Goal: Task Accomplishment & Management: Manage account settings

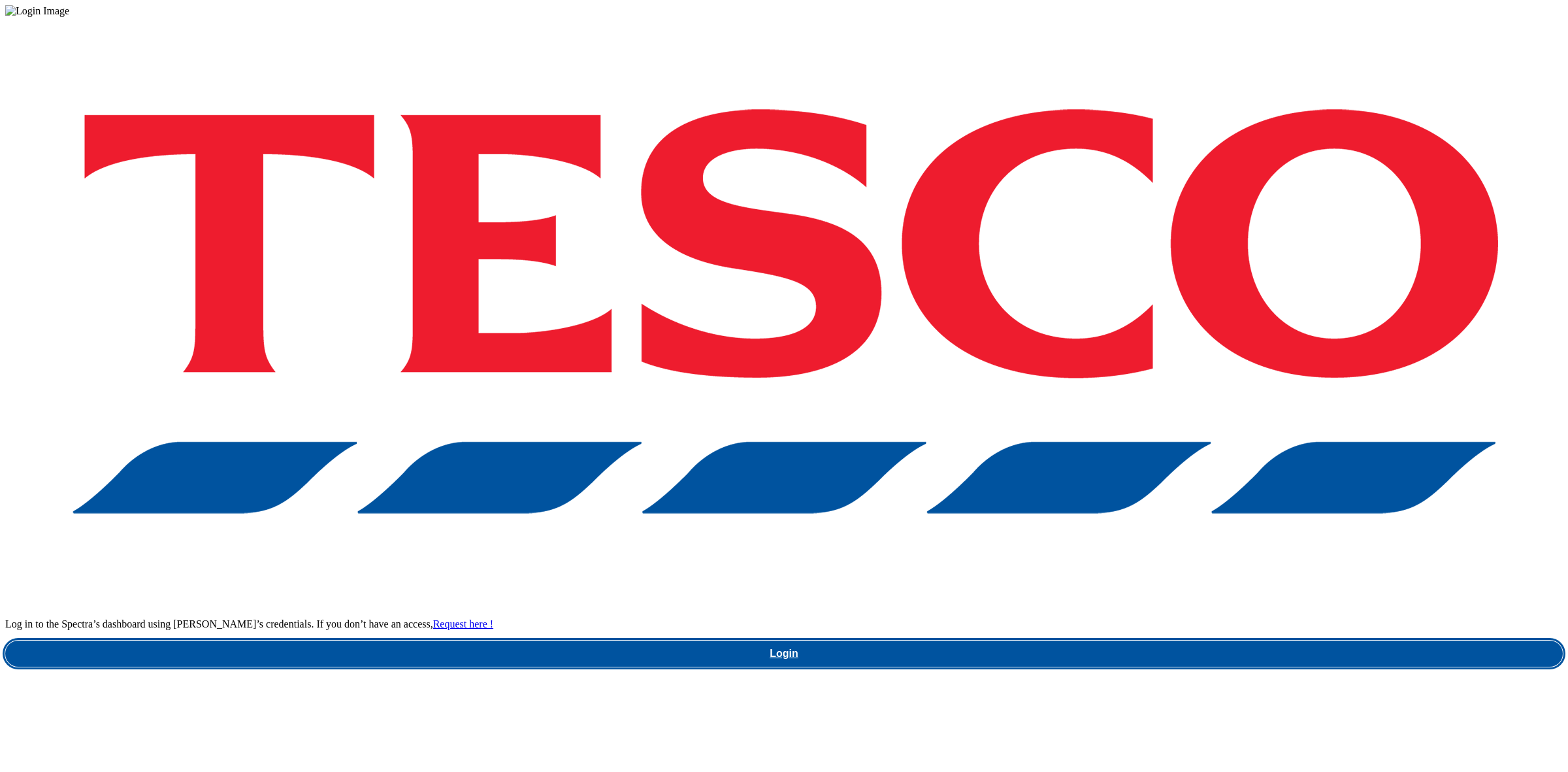
click at [1200, 640] on link "Login" at bounding box center [784, 653] width 1557 height 26
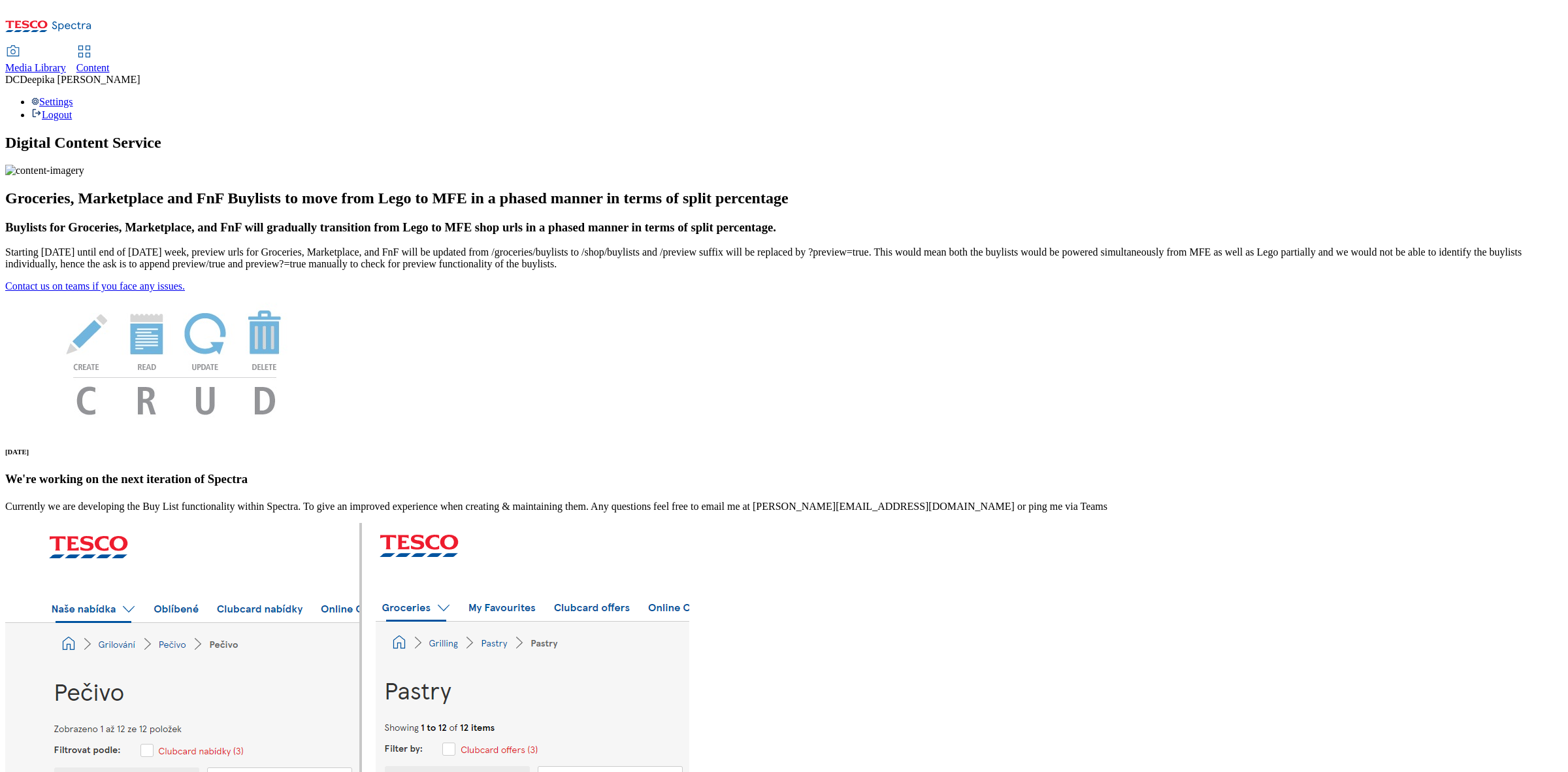
click at [110, 46] on link "Content" at bounding box center [93, 60] width 33 height 28
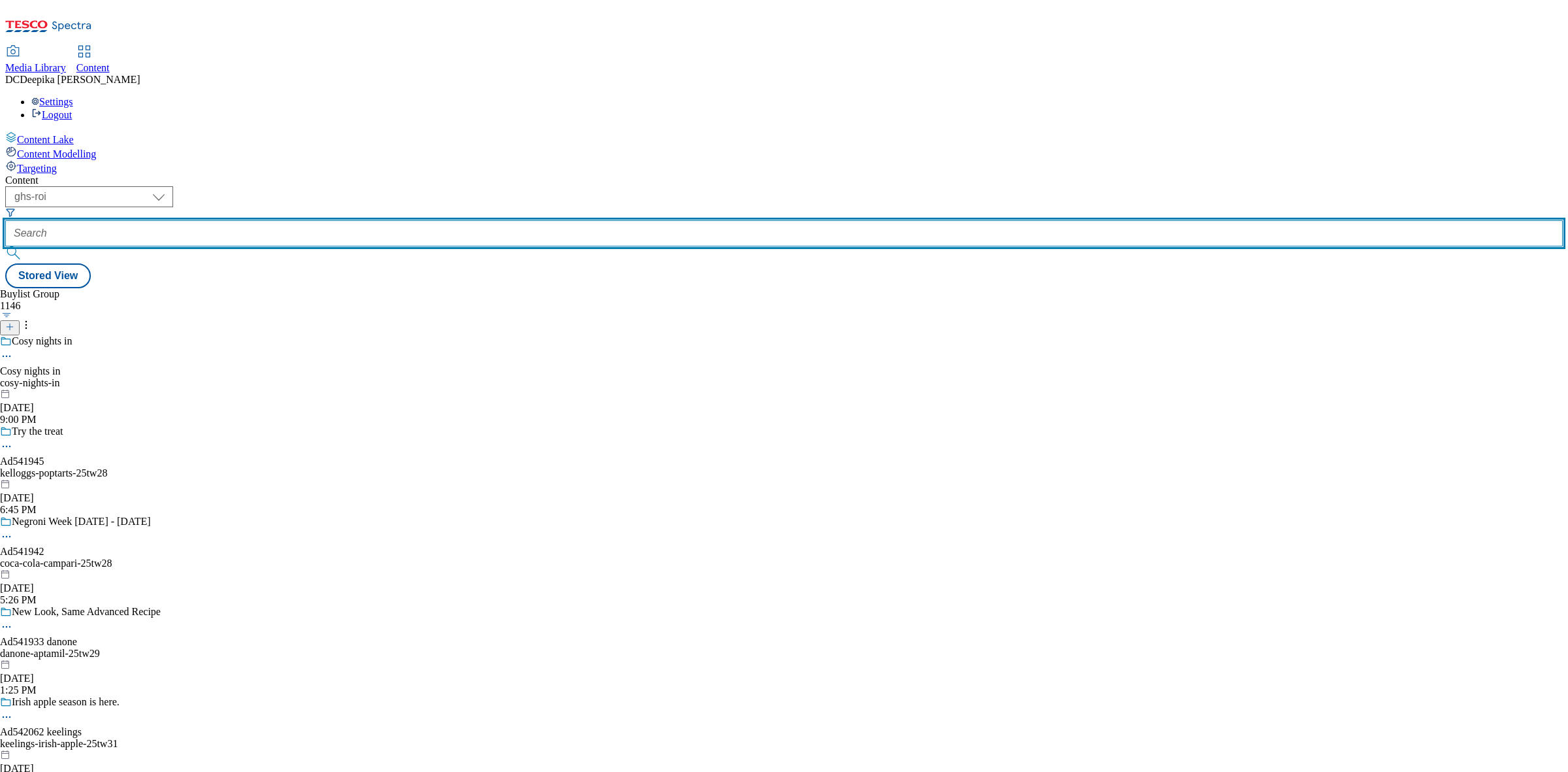
click at [342, 220] on input "text" at bounding box center [784, 233] width 1557 height 26
paste input "541208"
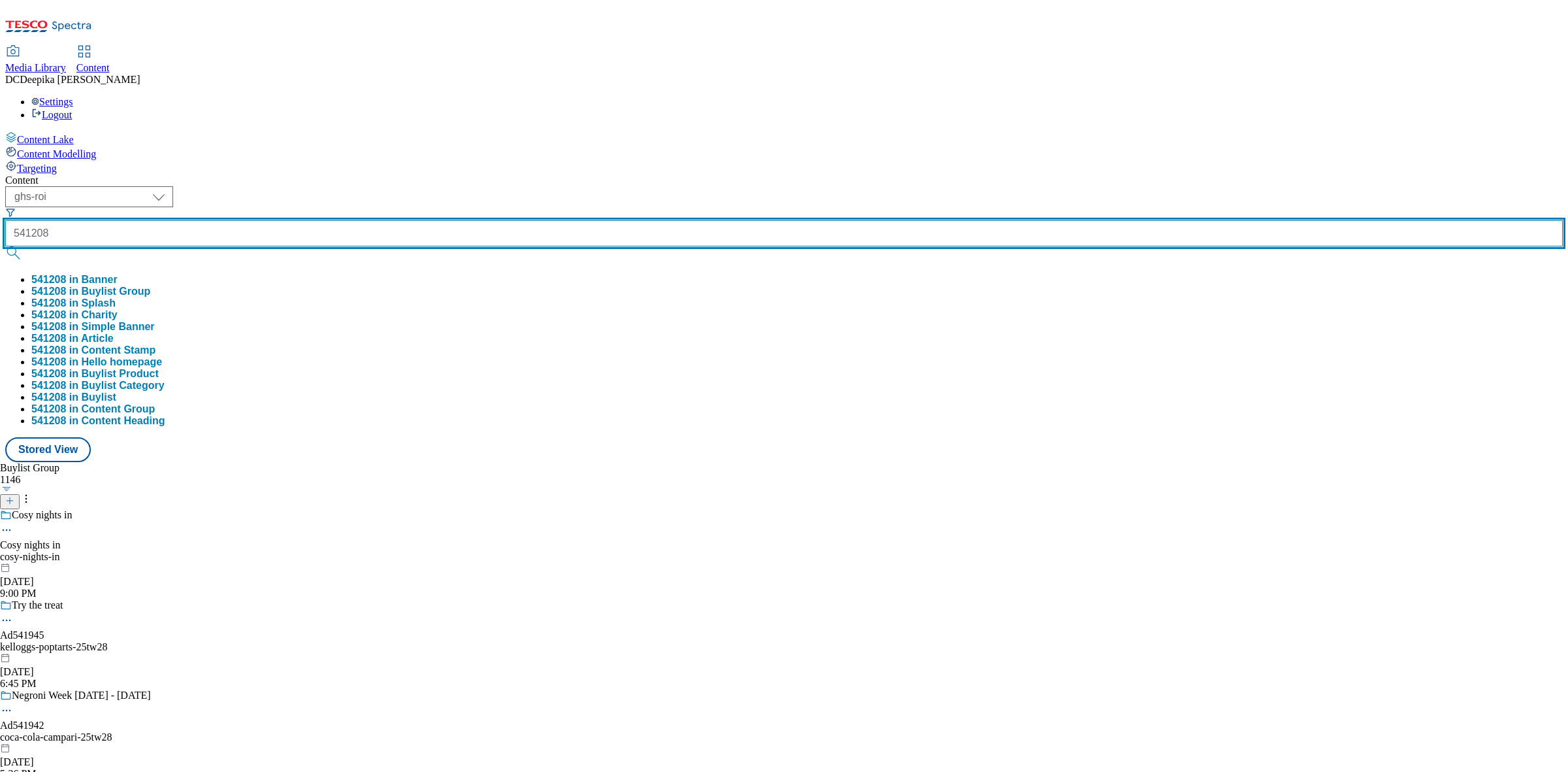
type input "541208"
click at [5, 247] on button "submit" at bounding box center [14, 253] width 18 height 13
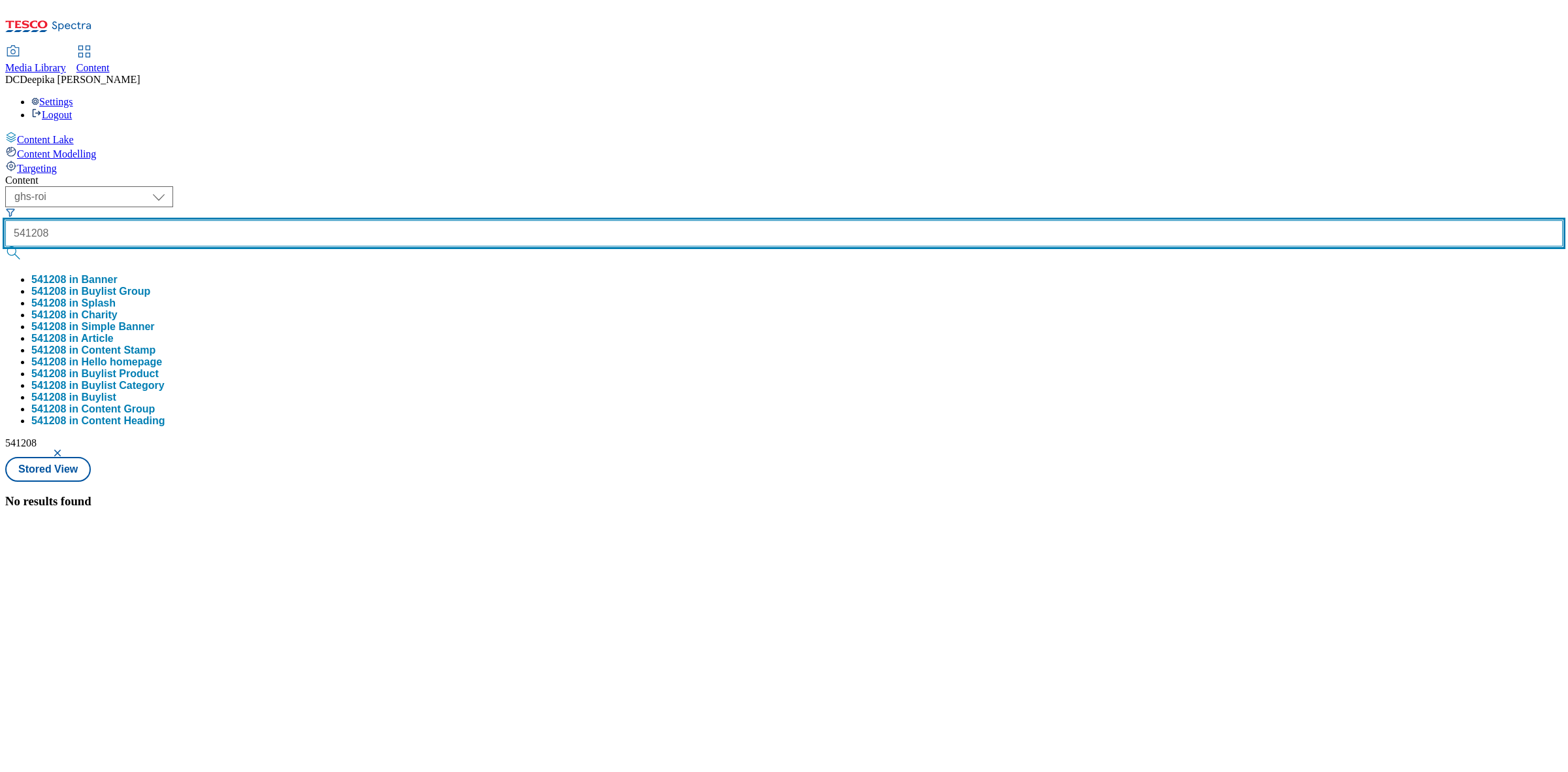
click at [5, 247] on button "submit" at bounding box center [14, 253] width 18 height 13
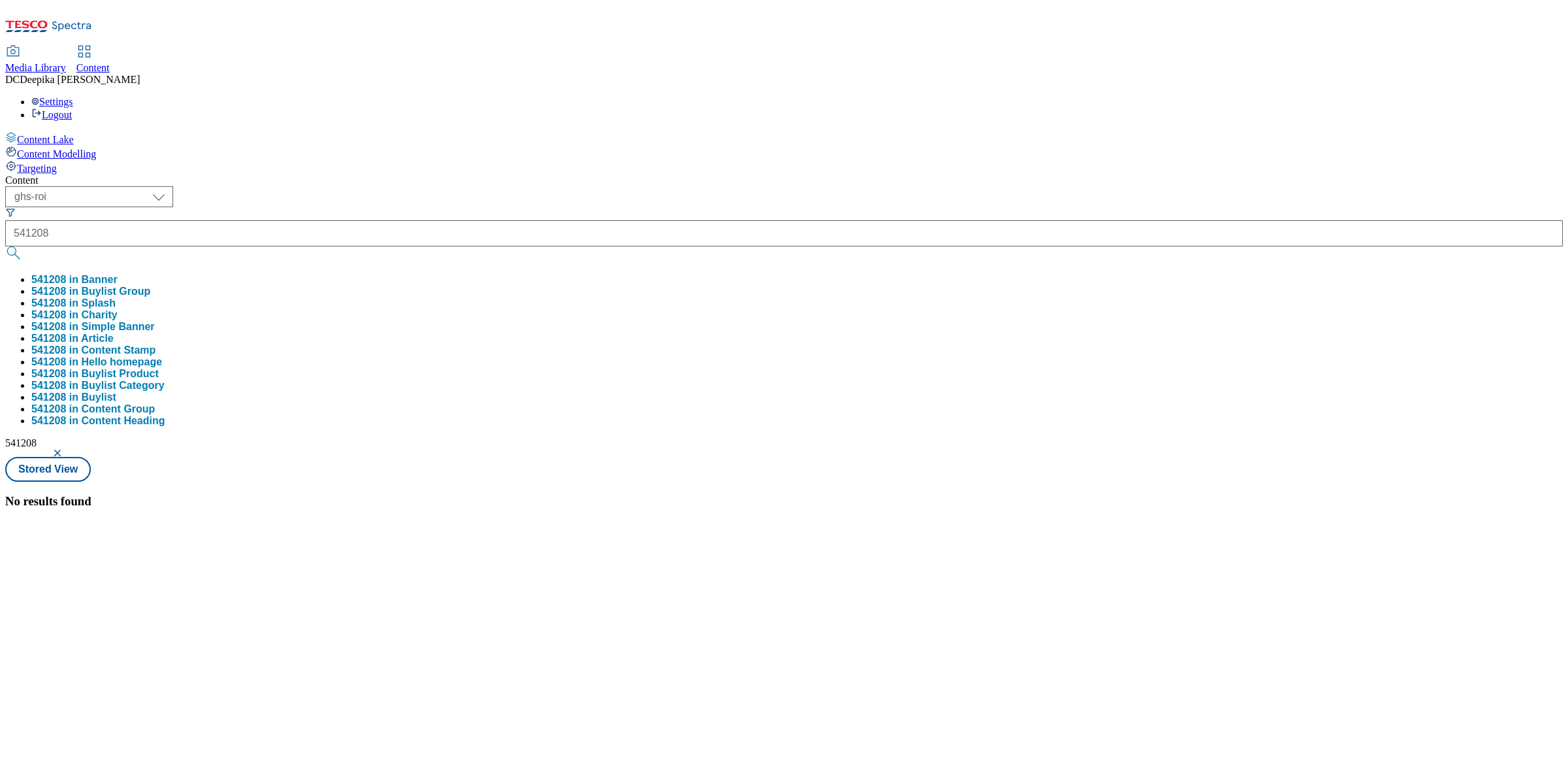
click at [118, 274] on button "541208 in Banner" at bounding box center [74, 279] width 86 height 12
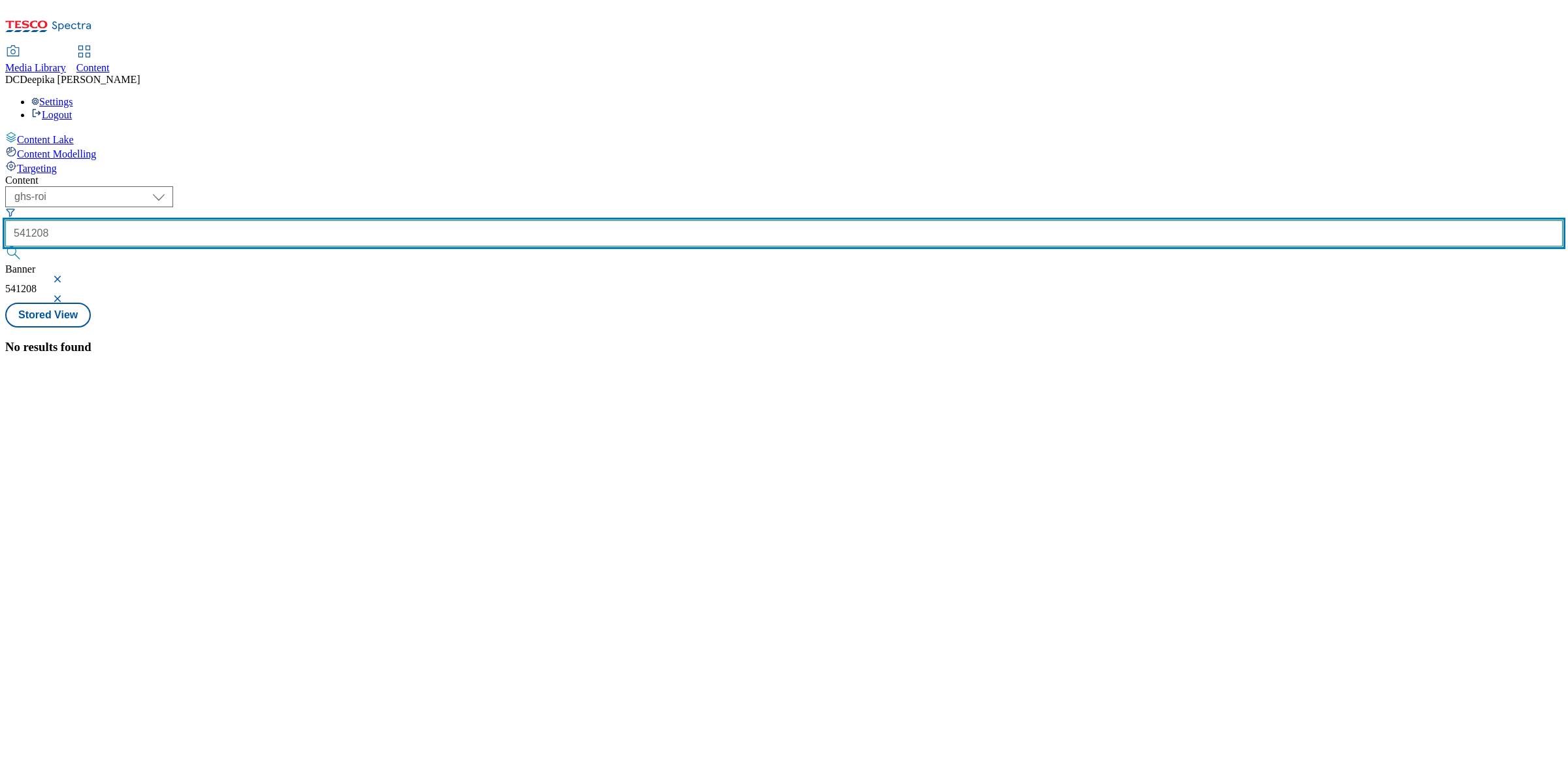
drag, startPoint x: 315, startPoint y: 98, endPoint x: 234, endPoint y: 102, distance: 81.1
click at [234, 186] on div "( optional ) ghs-roi ghs-uk ghs-roi 541208 Banner 541208" at bounding box center [784, 245] width 1557 height 117
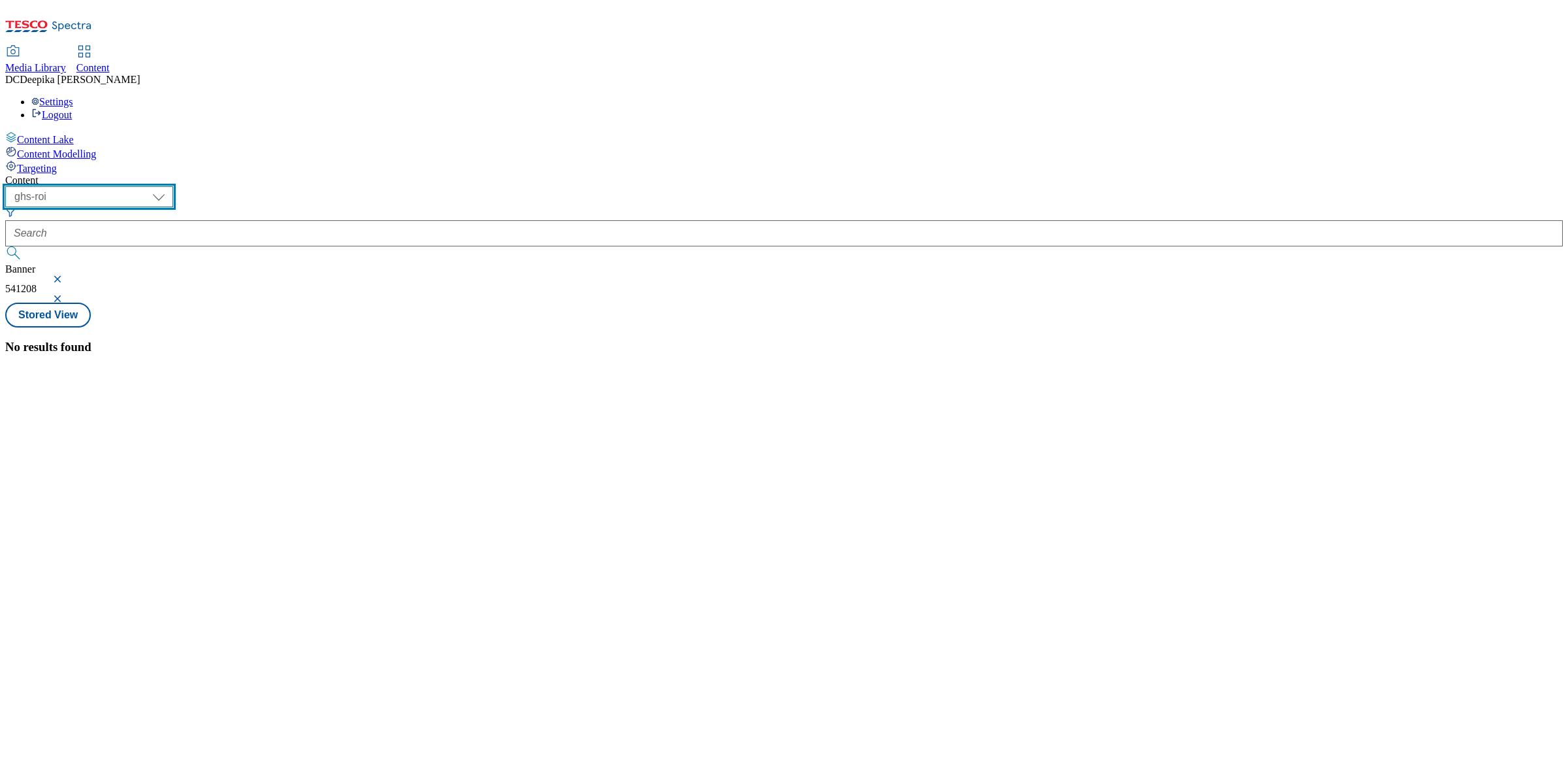
drag, startPoint x: 217, startPoint y: 92, endPoint x: 220, endPoint y: 112, distance: 20.2
click at [173, 186] on select "ghs-roi ghs-[GEOGRAPHIC_DATA]" at bounding box center [89, 196] width 168 height 21
select select "ghs-[GEOGRAPHIC_DATA]"
click at [170, 186] on select "ghs-roi ghs-[GEOGRAPHIC_DATA]" at bounding box center [89, 196] width 168 height 21
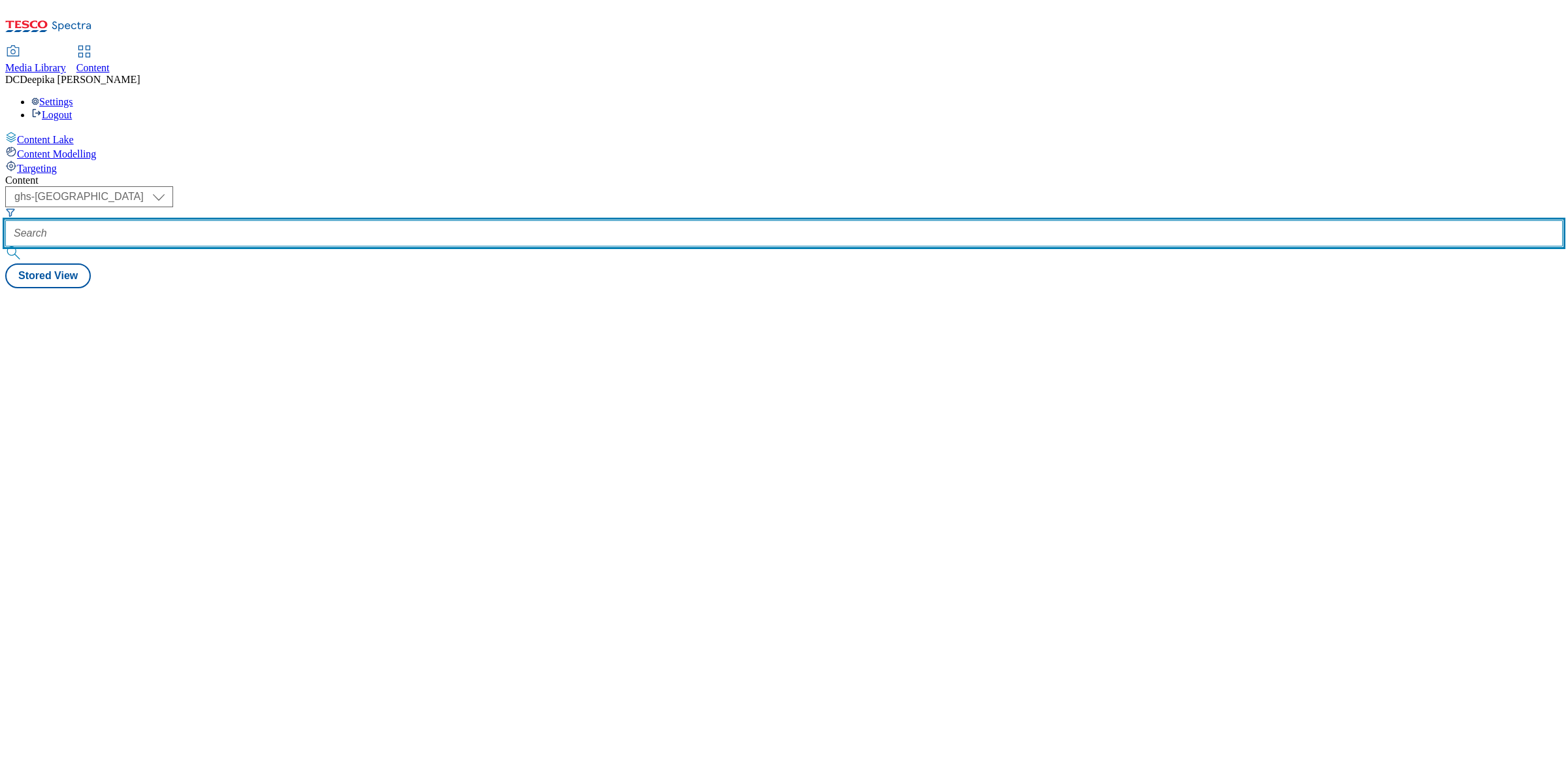
click at [321, 220] on input "text" at bounding box center [784, 233] width 1557 height 26
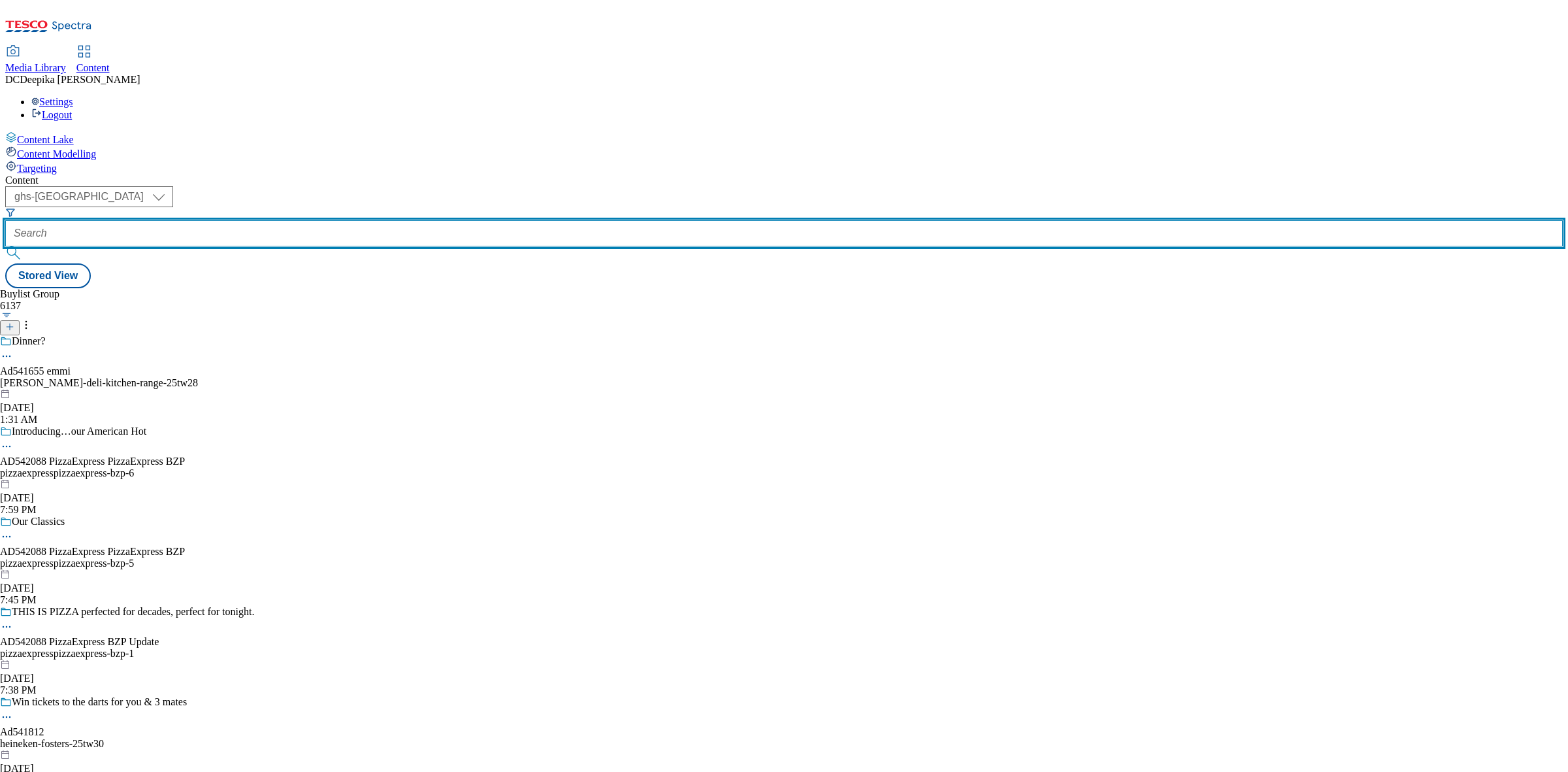
paste input "541208"
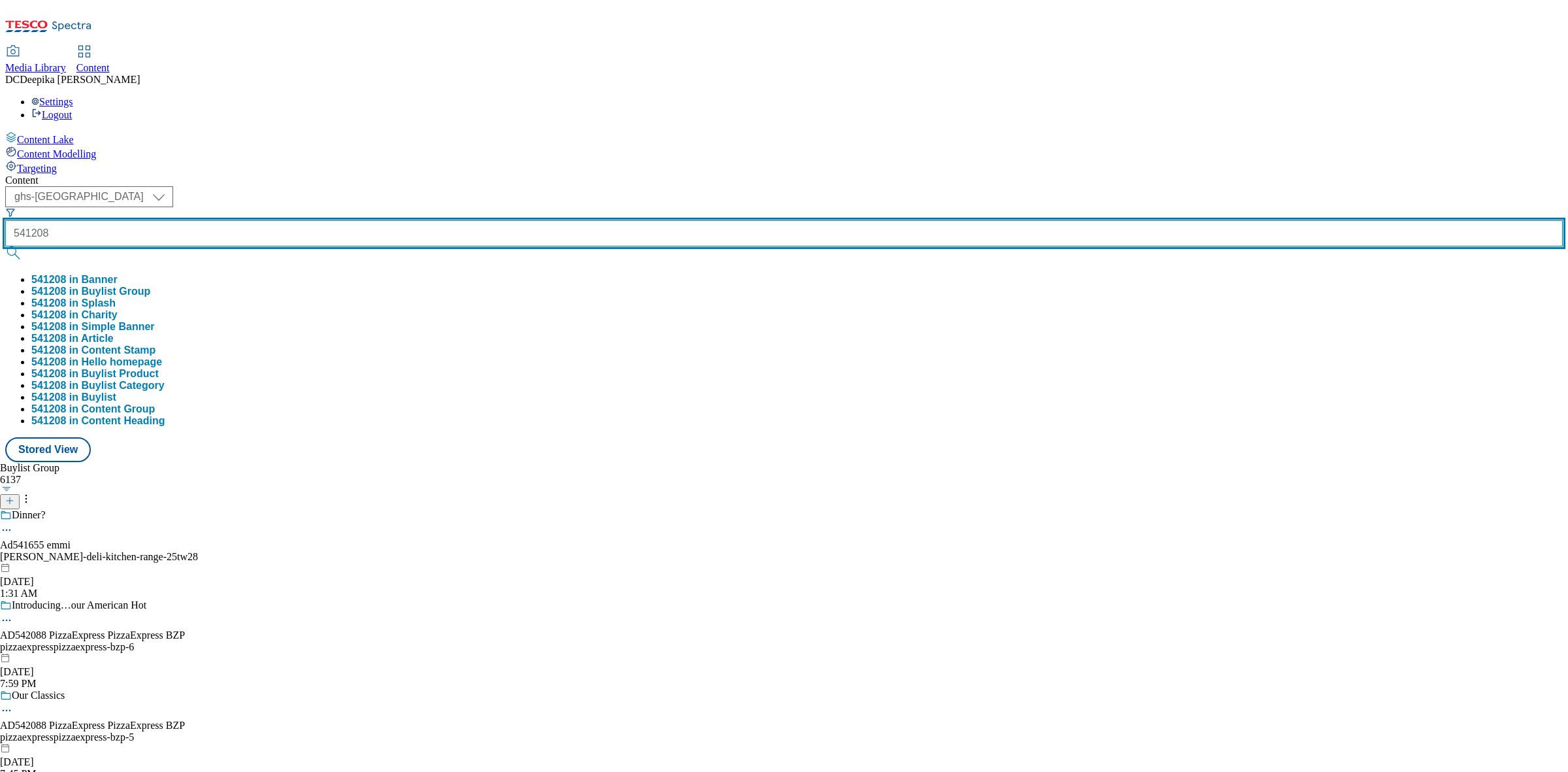
paste input "857"
type input "541857"
click at [5, 247] on button "submit" at bounding box center [14, 253] width 18 height 13
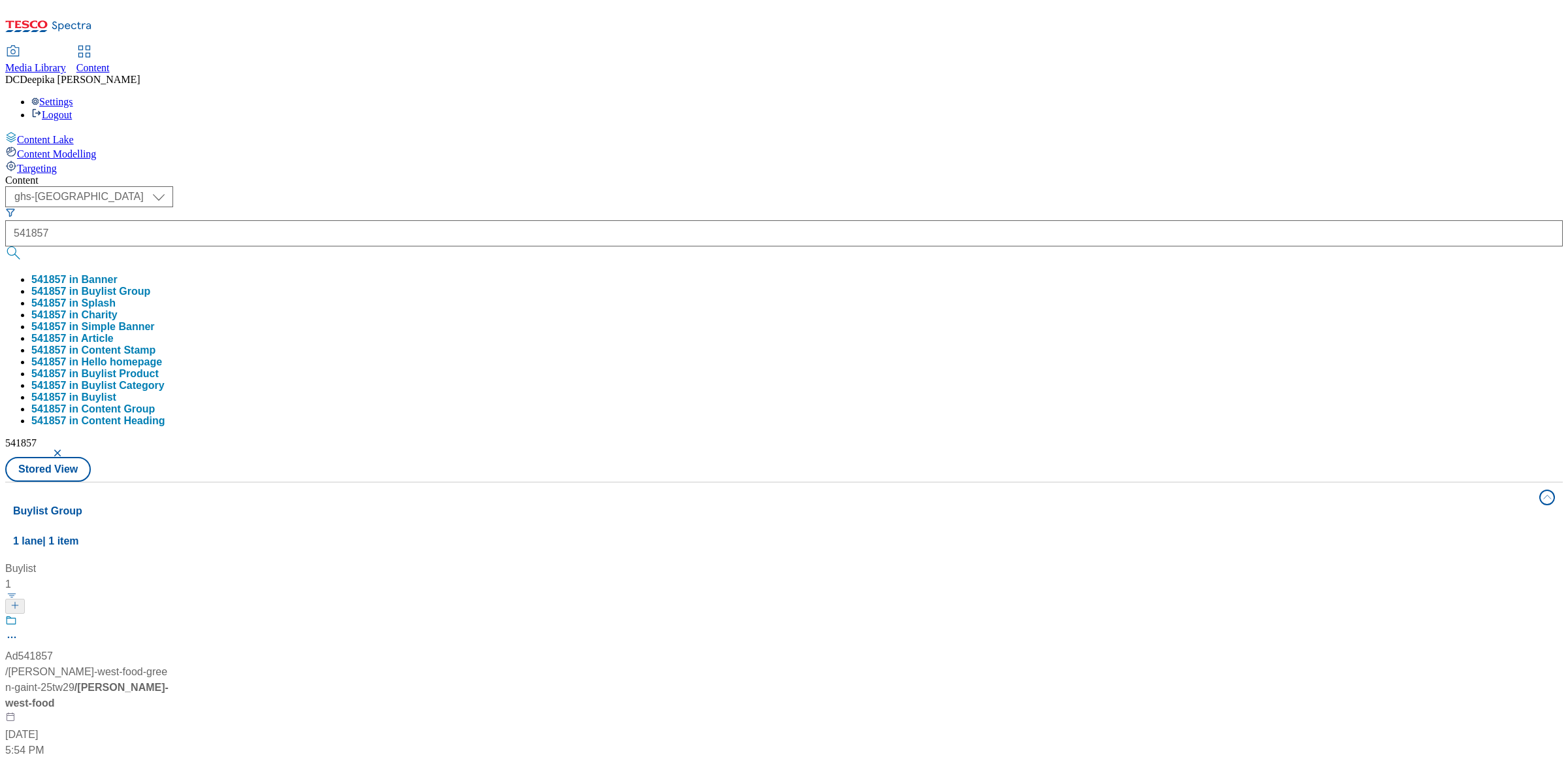
click at [1015, 561] on div "Buylist 1 Ad541857 / [PERSON_NAME]-west-food-green-gaint-25tw29 / [PERSON_NAME]…" at bounding box center [784, 561] width 1542 height 0
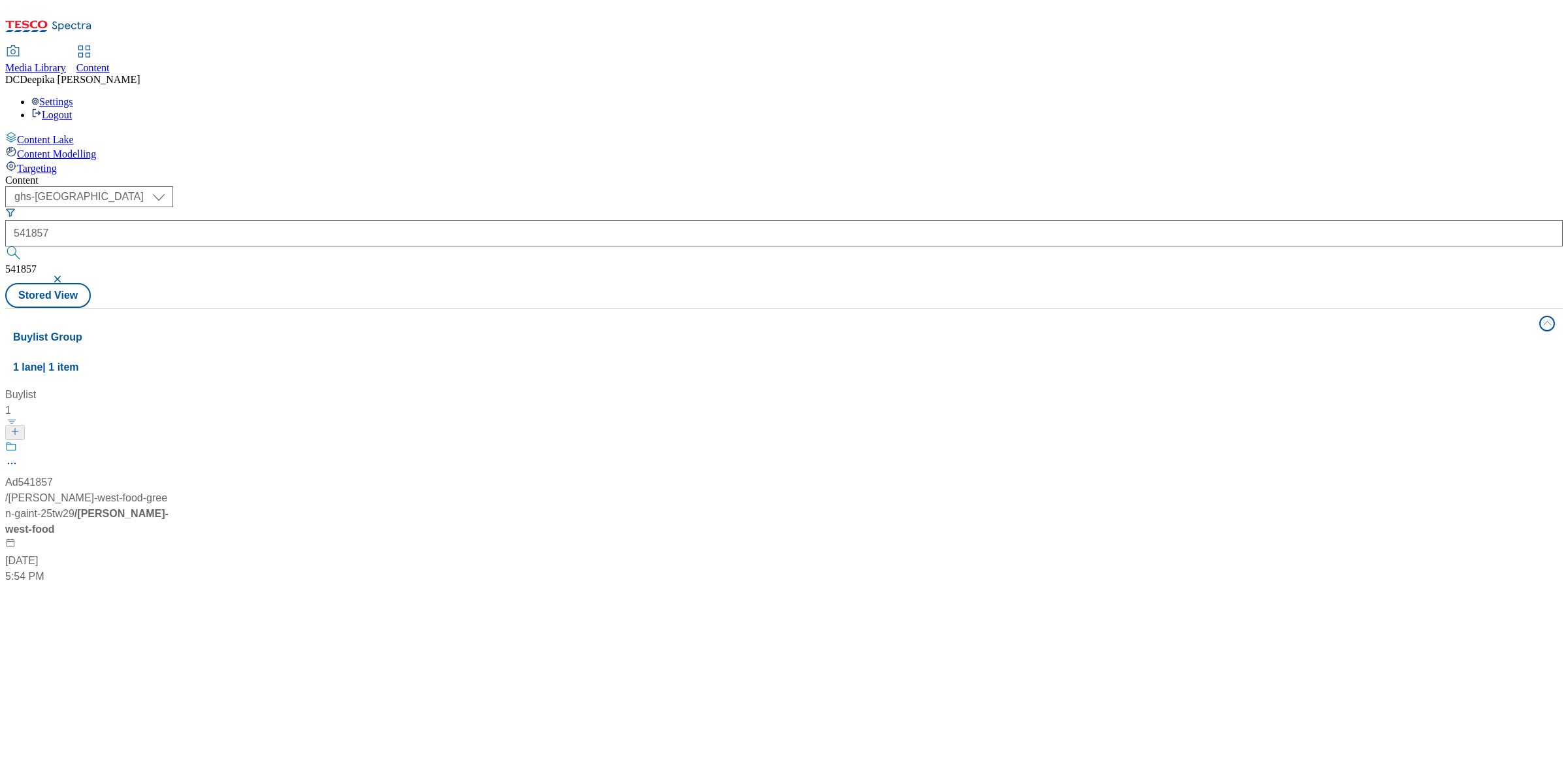
click at [168, 387] on div "Buylist" at bounding box center [87, 395] width 163 height 16
click at [53, 475] on div "Ad541857" at bounding box center [28, 483] width 48 height 16
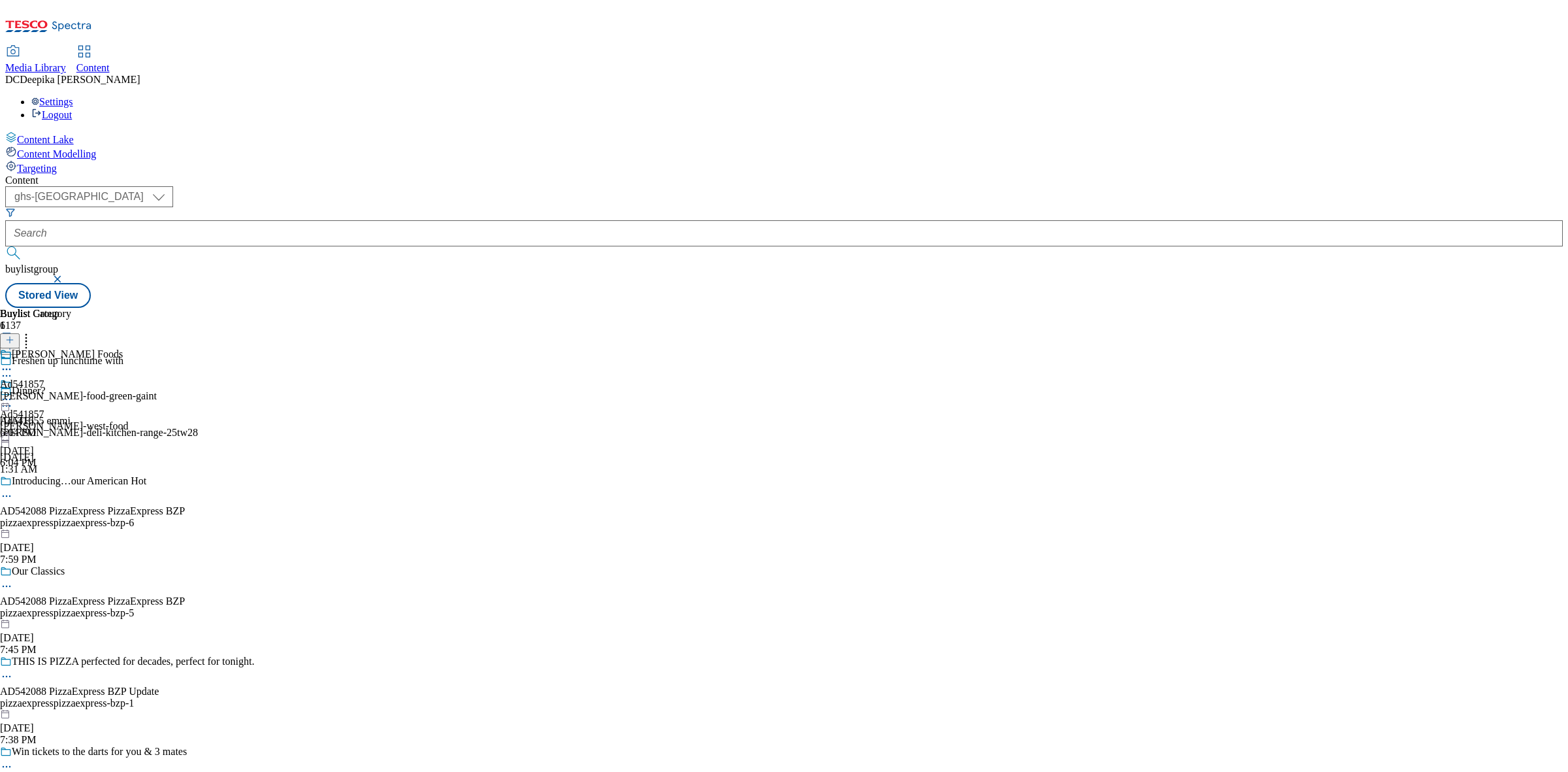
click at [13, 370] on icon at bounding box center [6, 376] width 13 height 13
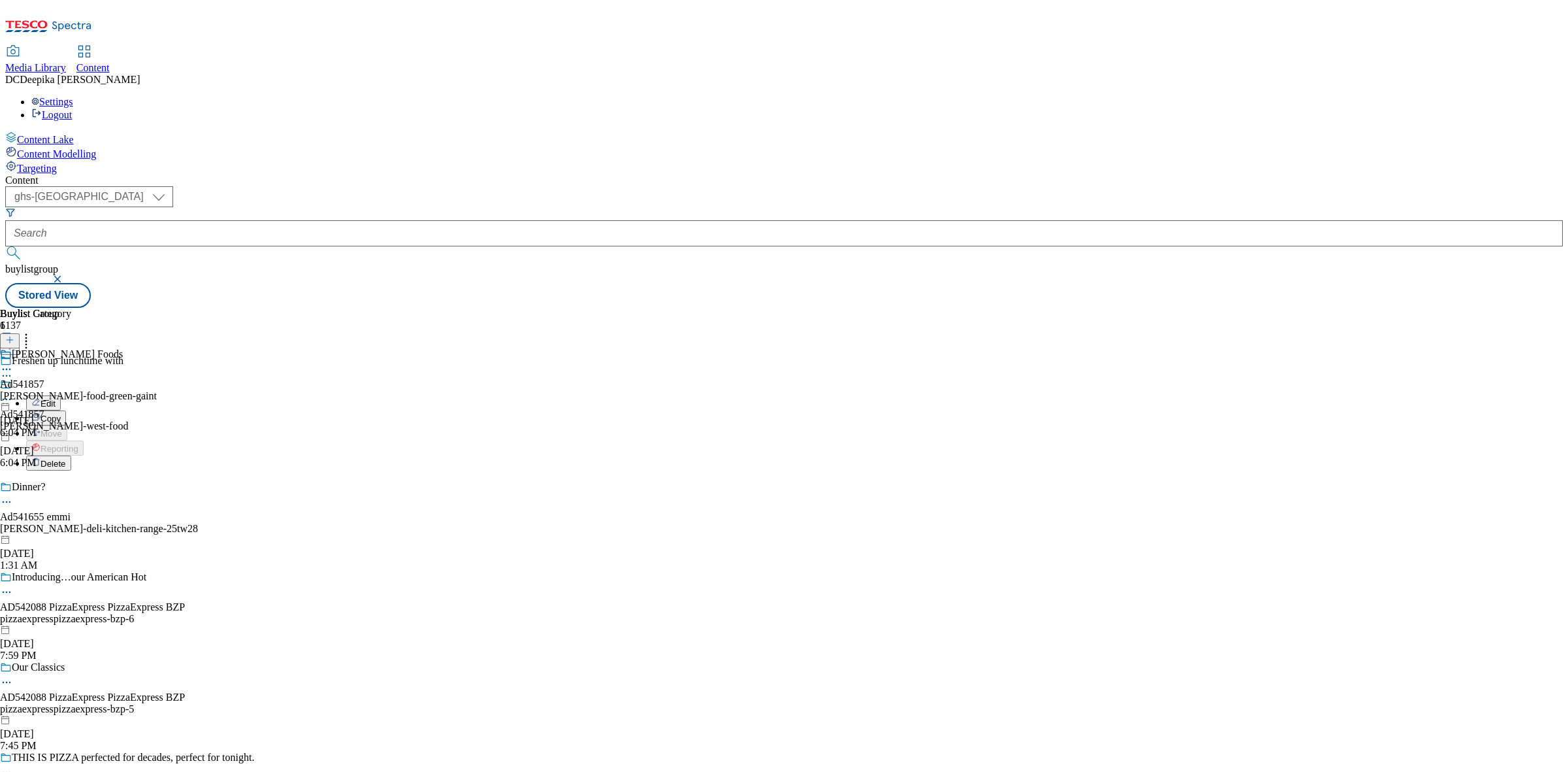
click at [61, 395] on button "Edit" at bounding box center [43, 402] width 35 height 15
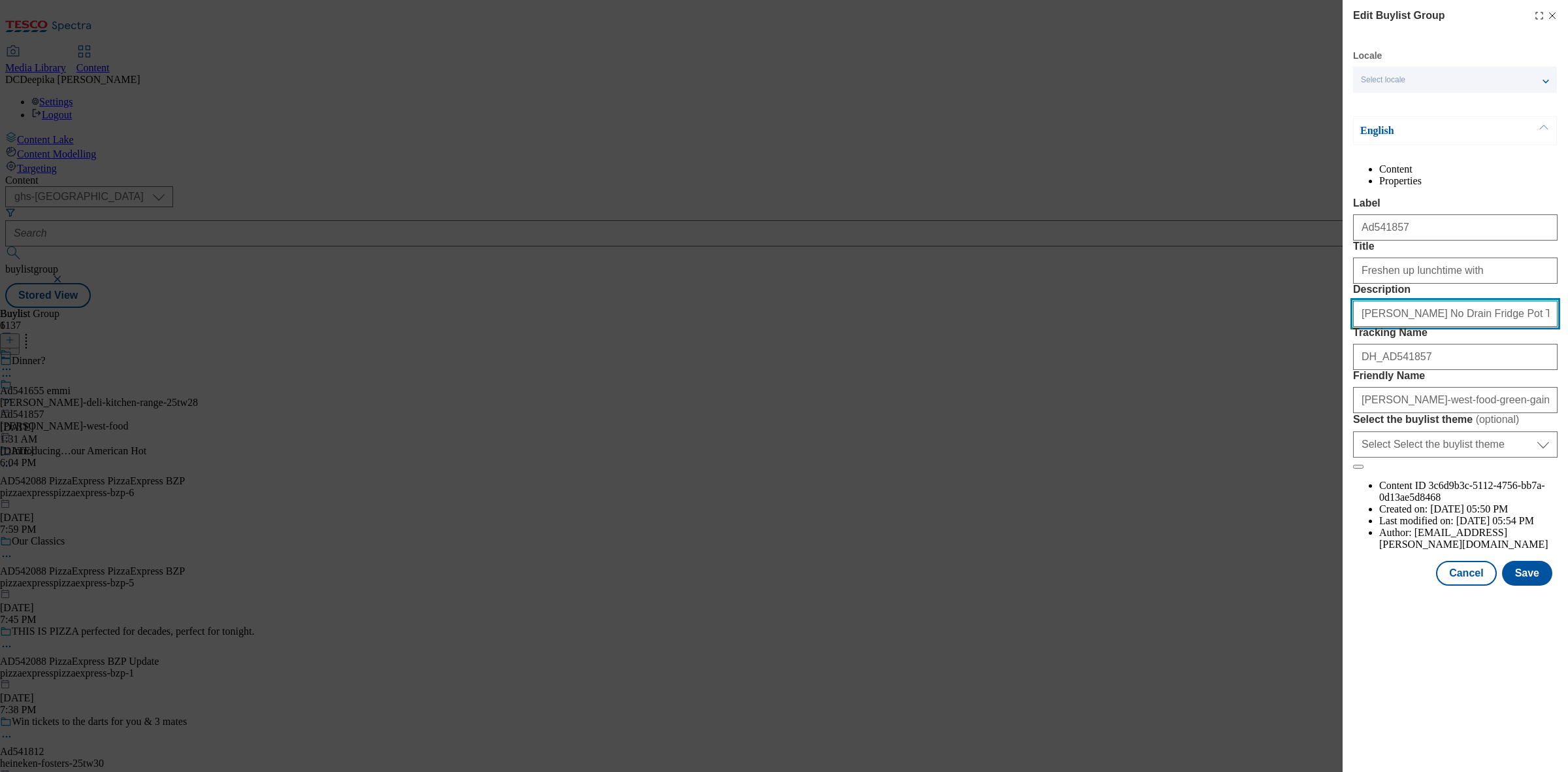
click at [1432, 327] on input "[PERSON_NAME] No Drain Fridge Pot Tuna Steak with a Little Spring Water 3x110g" at bounding box center [1456, 313] width 205 height 26
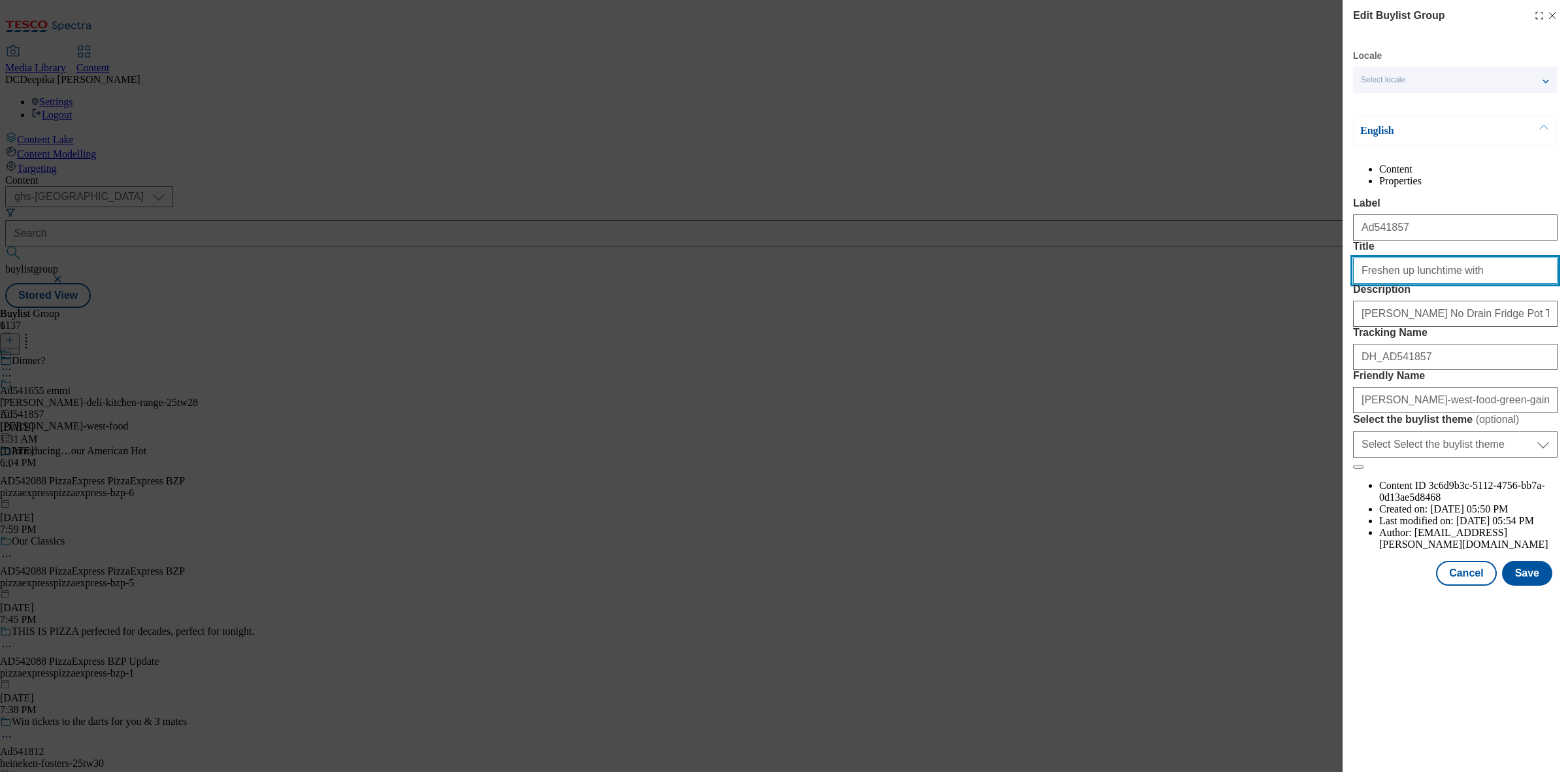
click at [1464, 284] on input "Freshen up lunchtime with" at bounding box center [1456, 270] width 205 height 26
paste input "a tuna sweetcorn salad bundle"
paste input "Modal"
type input "Freshen up lunchtime with a tuna sweetcorn salad bundle"
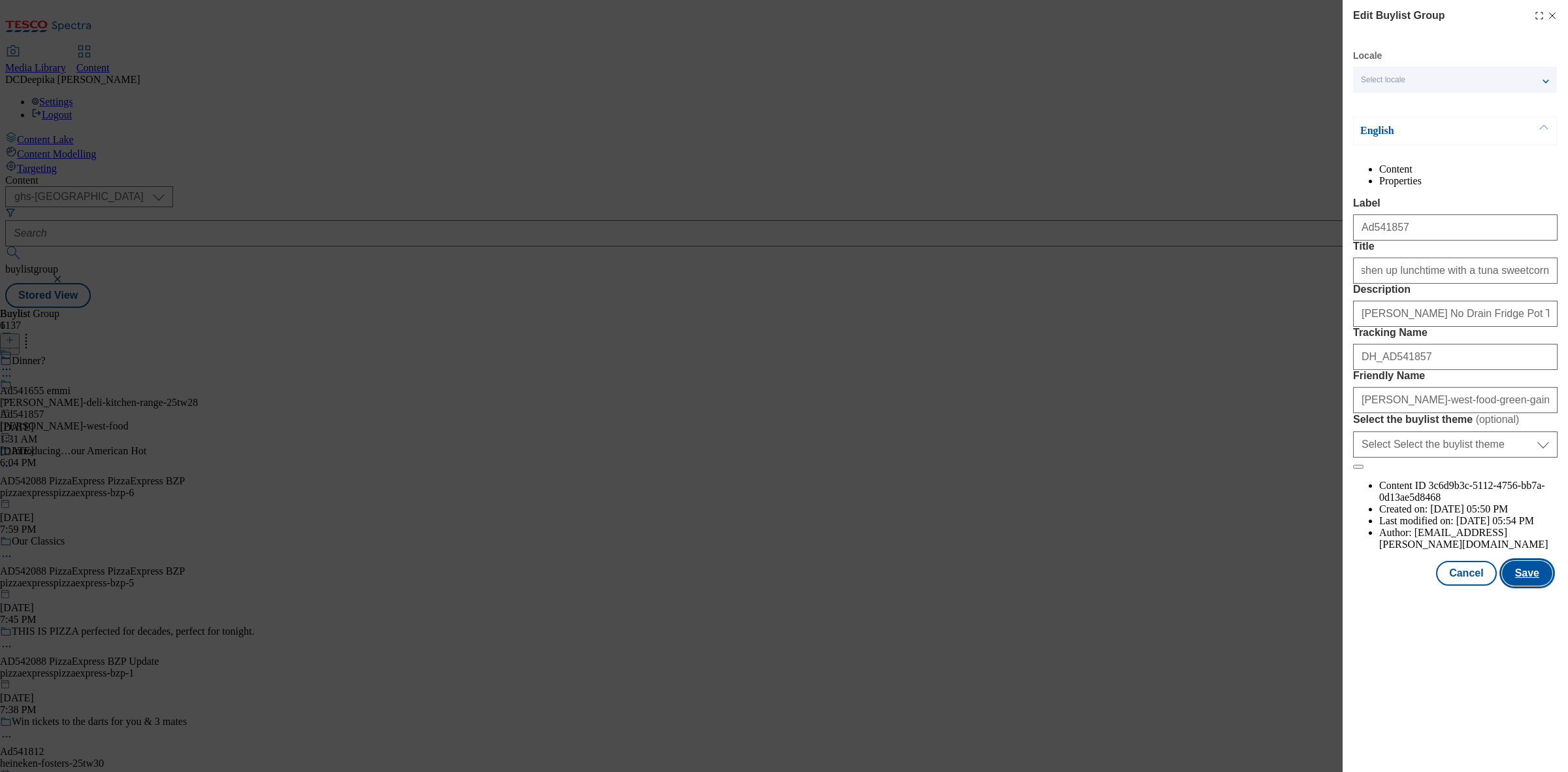
click at [1537, 586] on button "Save" at bounding box center [1527, 573] width 50 height 25
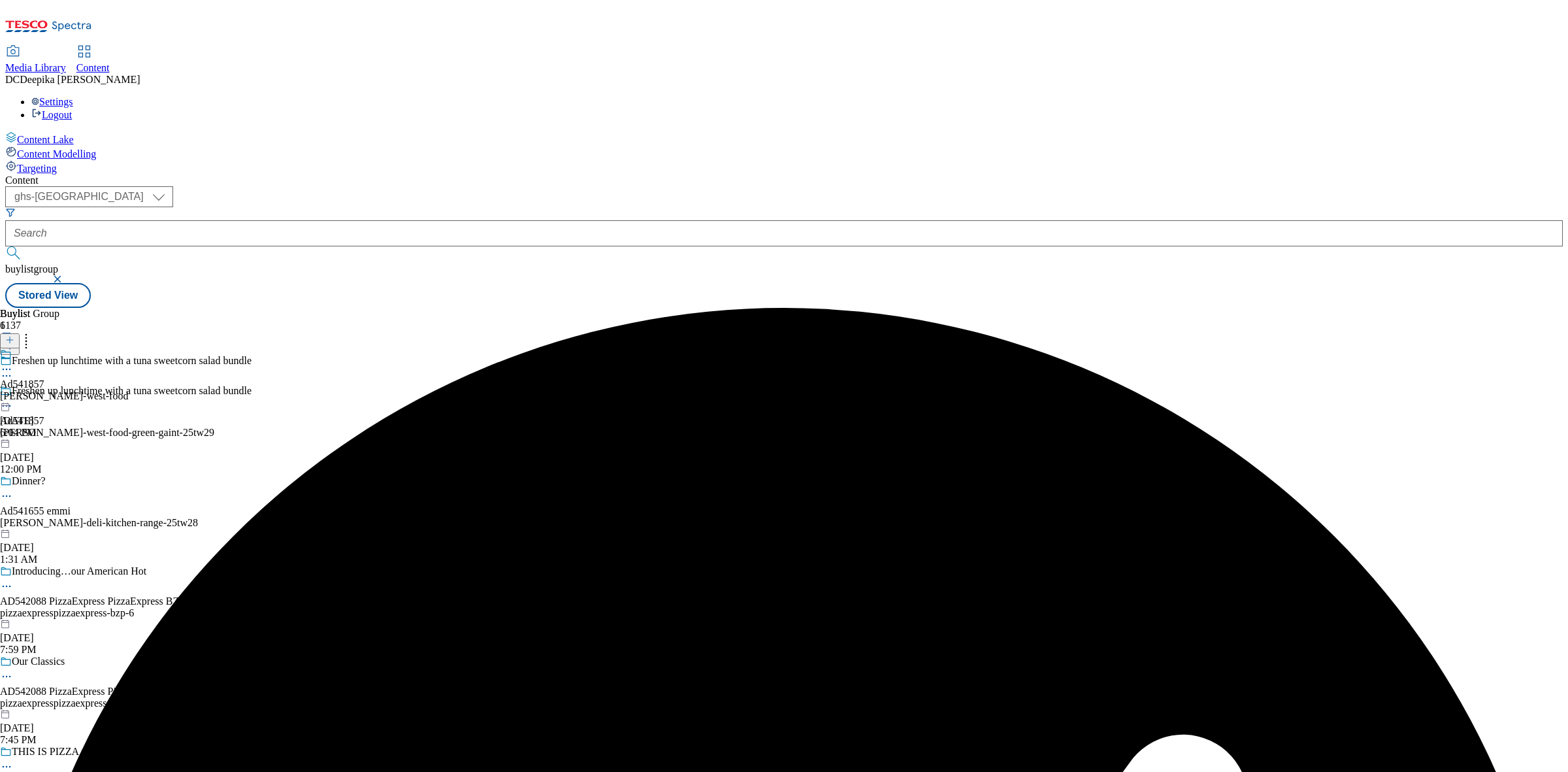
click at [13, 400] on icon at bounding box center [6, 406] width 13 height 13
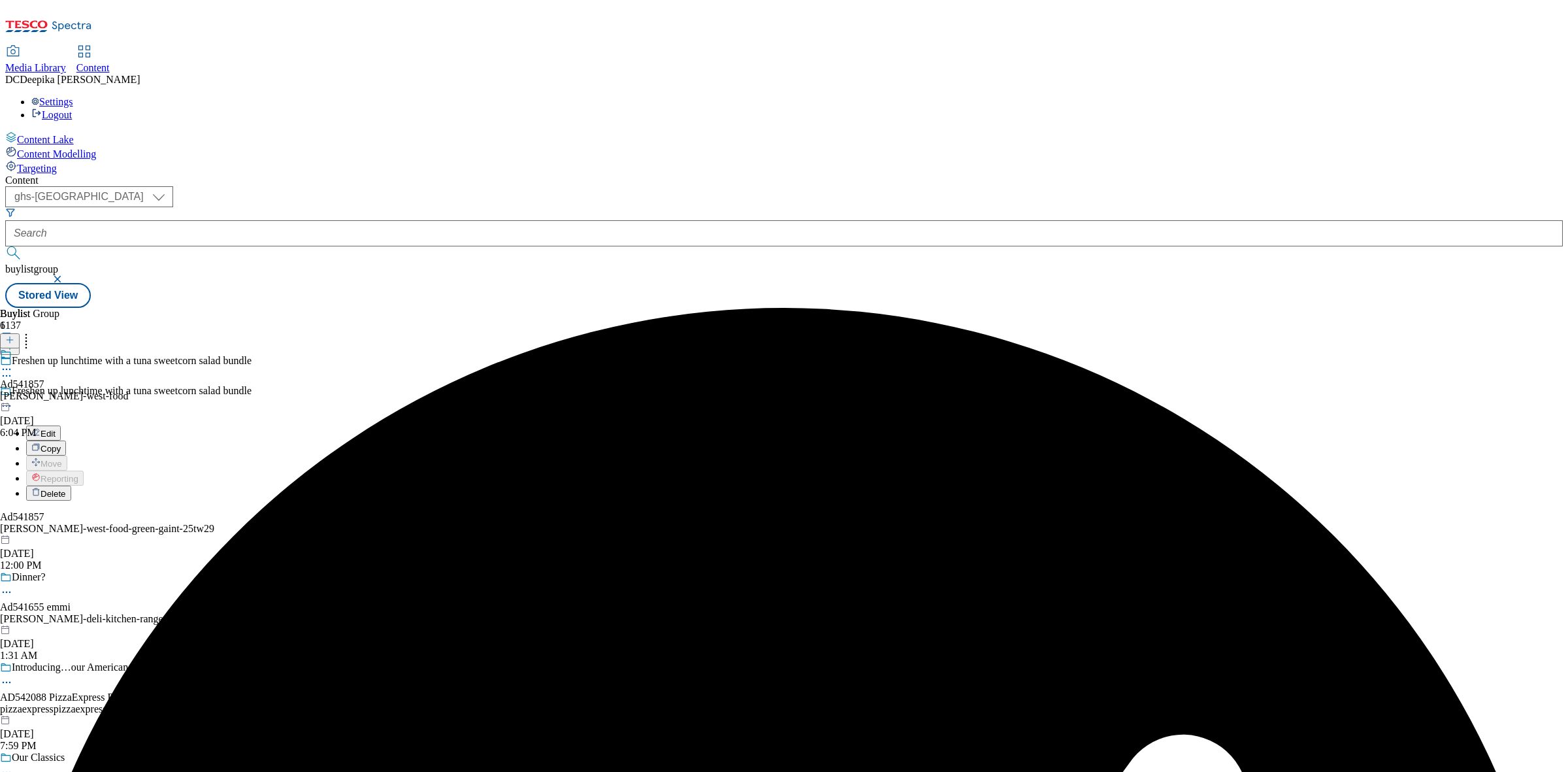
click at [61, 426] on button "Edit" at bounding box center [43, 433] width 35 height 15
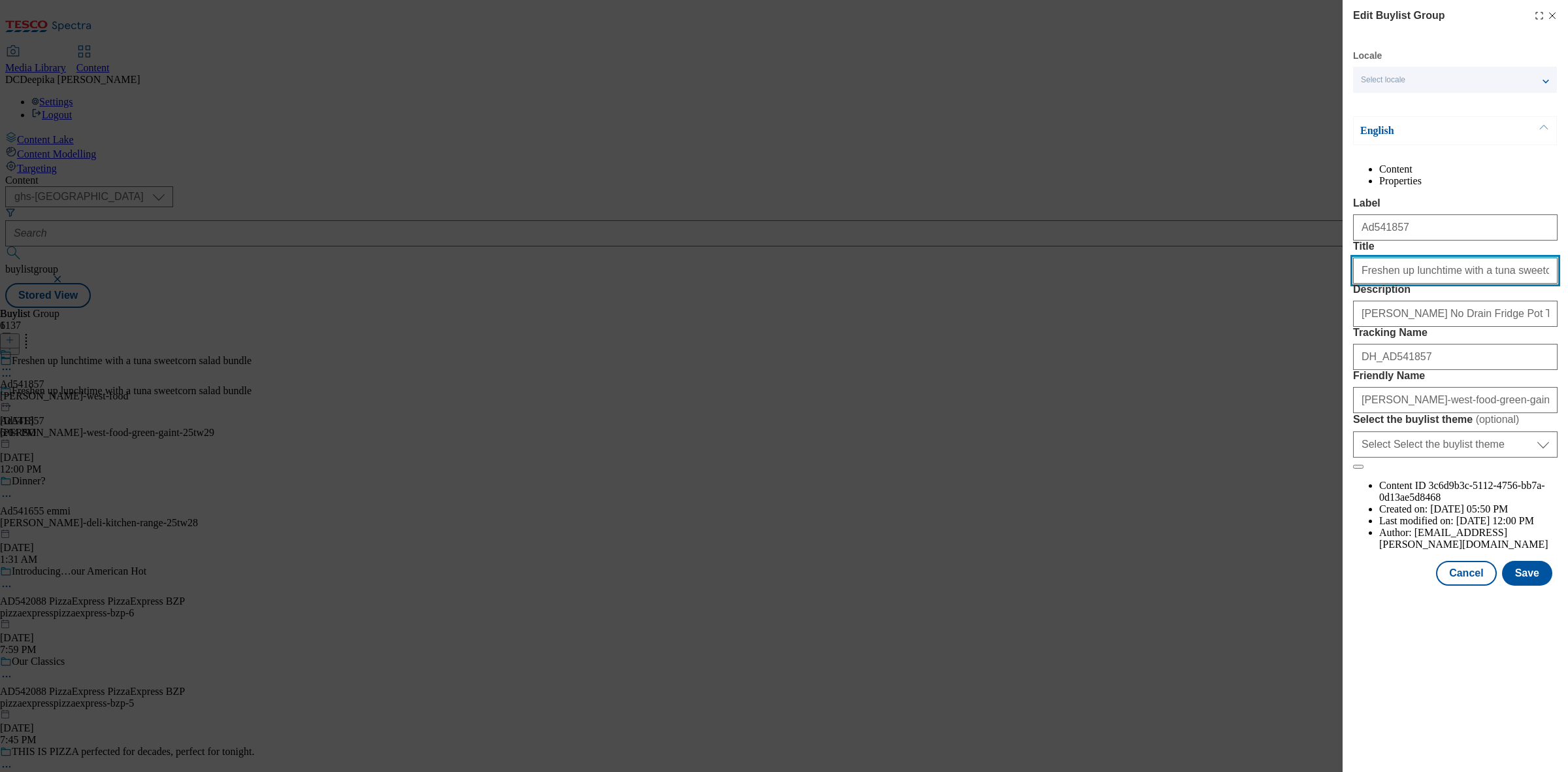
click at [1461, 284] on input "Freshen up lunchtime with a tuna sweetcorn salad bundle" at bounding box center [1456, 270] width 205 height 26
click at [1539, 586] on button "Save" at bounding box center [1527, 573] width 50 height 25
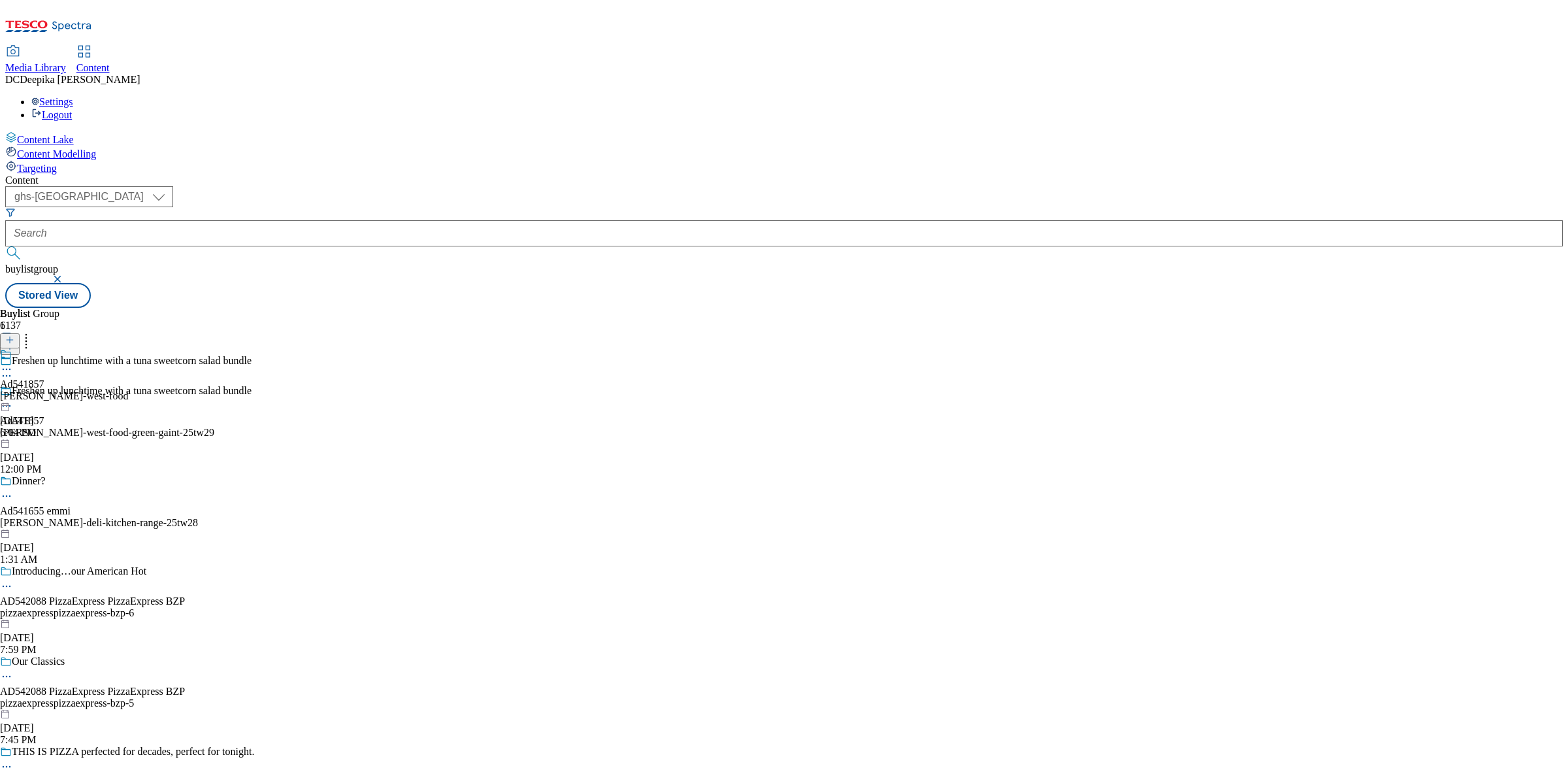
click at [254, 385] on div "Freshen up lunchtime with a tuna sweetcorn salad bundle Ad541857 [PERSON_NAME]-…" at bounding box center [127, 430] width 254 height 90
click at [252, 385] on span "Freshen up lunchtime with a tuna sweetcorn salad bundle" at bounding box center [132, 392] width 240 height 14
click at [252, 385] on div "Freshen up lunchtime with a tuna sweetcorn salad bundle" at bounding box center [132, 391] width 240 height 12
click at [254, 427] on div "[PERSON_NAME]-west-food-green-gaint-25tw29" at bounding box center [127, 433] width 254 height 12
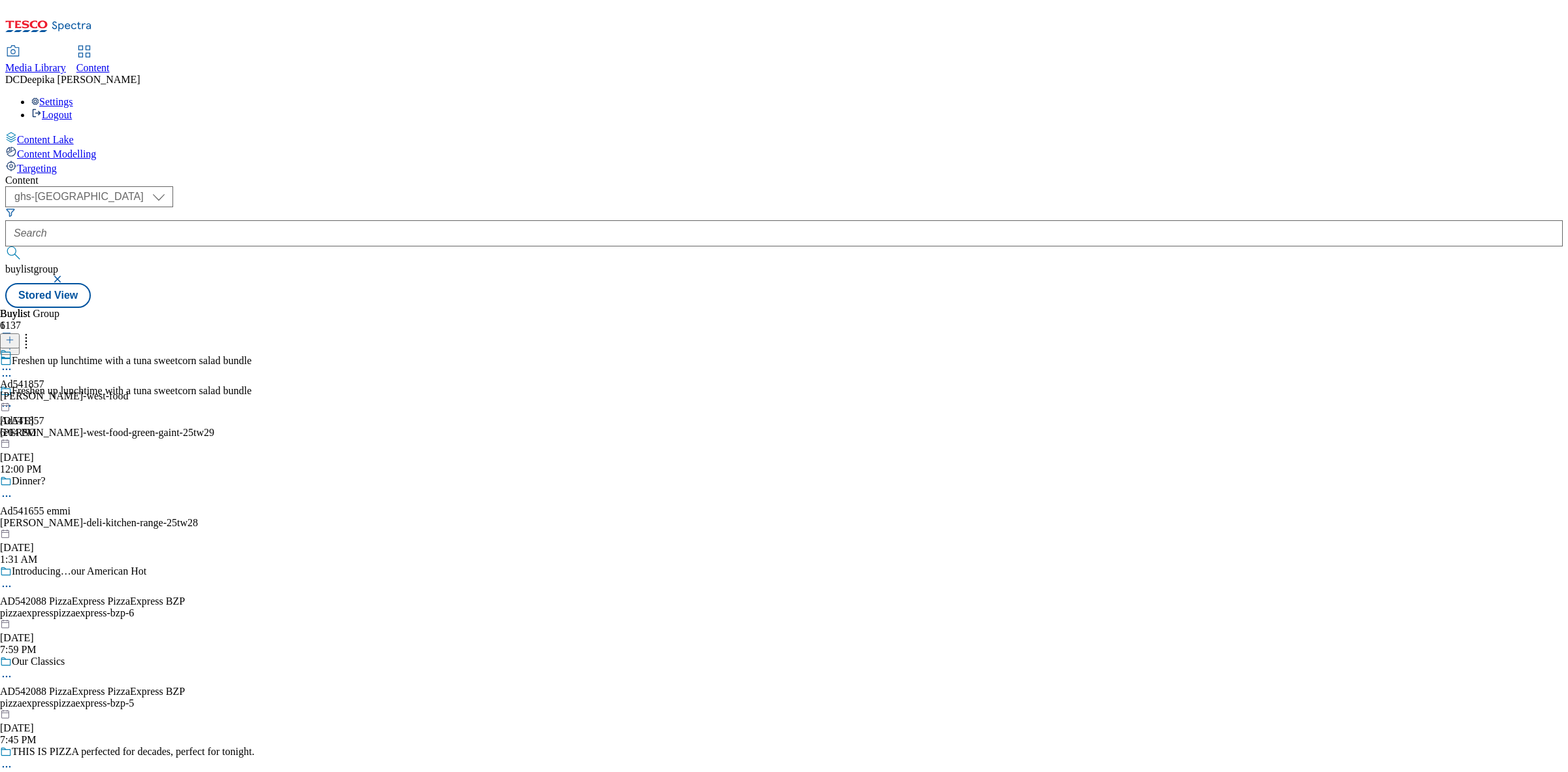
click at [254, 427] on div "[PERSON_NAME]-west-food-green-gaint-25tw29" at bounding box center [127, 433] width 254 height 12
click at [128, 419] on div "Ad541857 [PERSON_NAME]-west-food [DATE] 6:04 PM" at bounding box center [64, 393] width 128 height 90
